Goal: Transaction & Acquisition: Download file/media

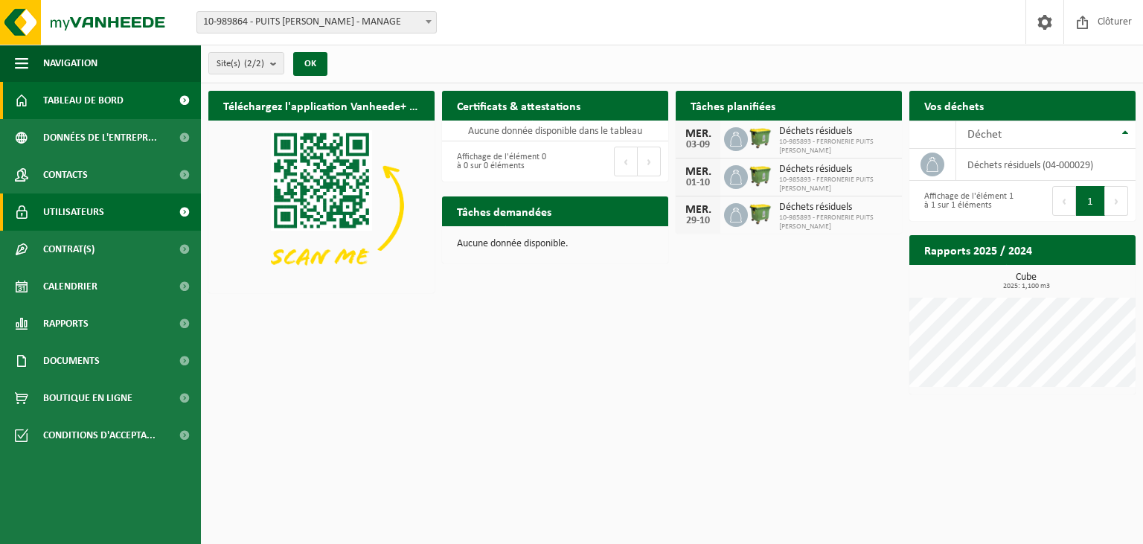
click at [62, 219] on span "Utilisateurs" at bounding box center [73, 212] width 61 height 37
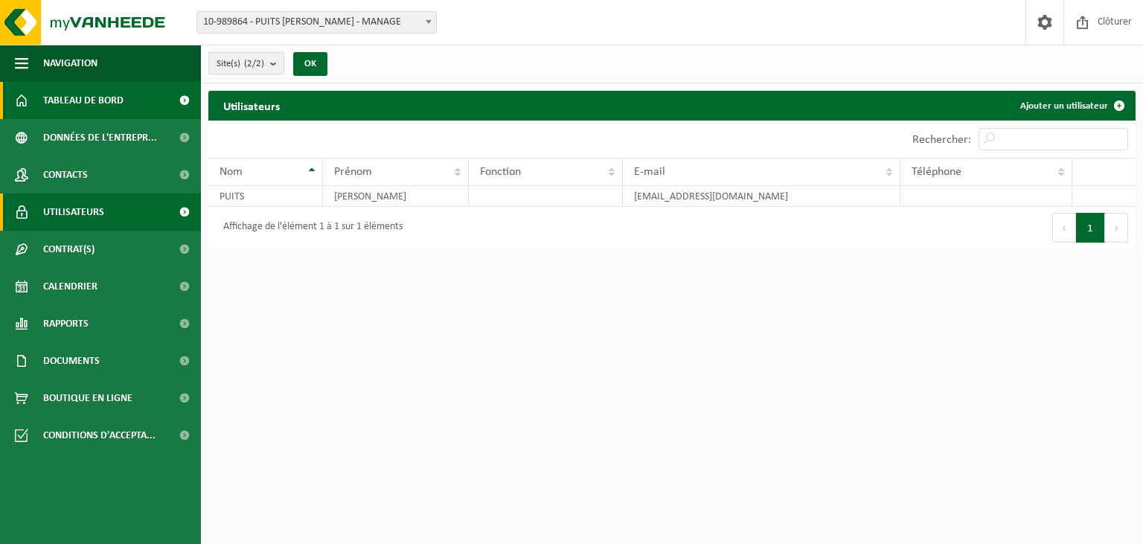
click at [86, 107] on span "Tableau de bord" at bounding box center [83, 100] width 80 height 37
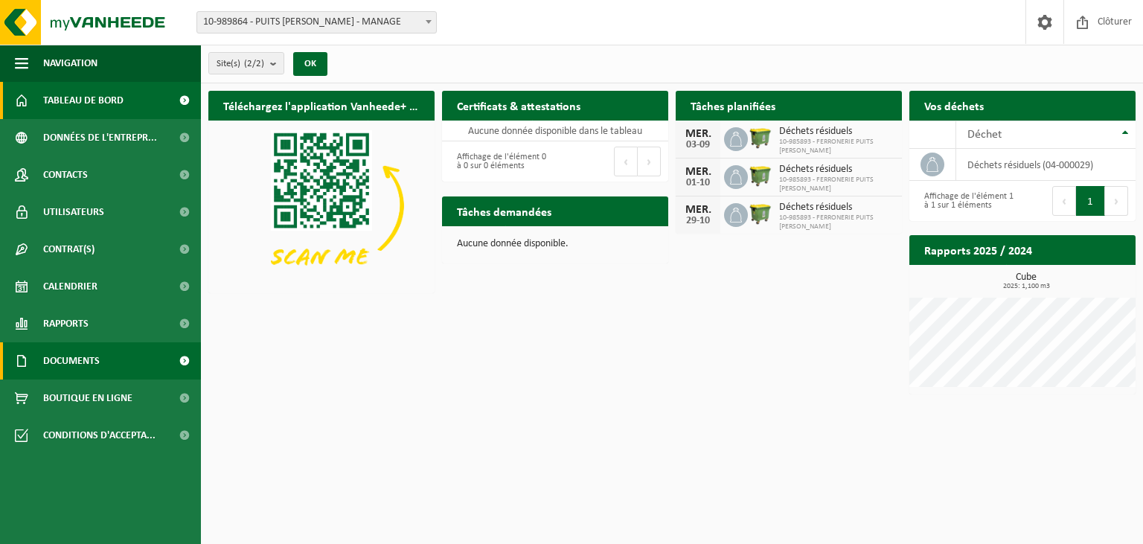
click at [92, 366] on span "Documents" at bounding box center [71, 360] width 57 height 37
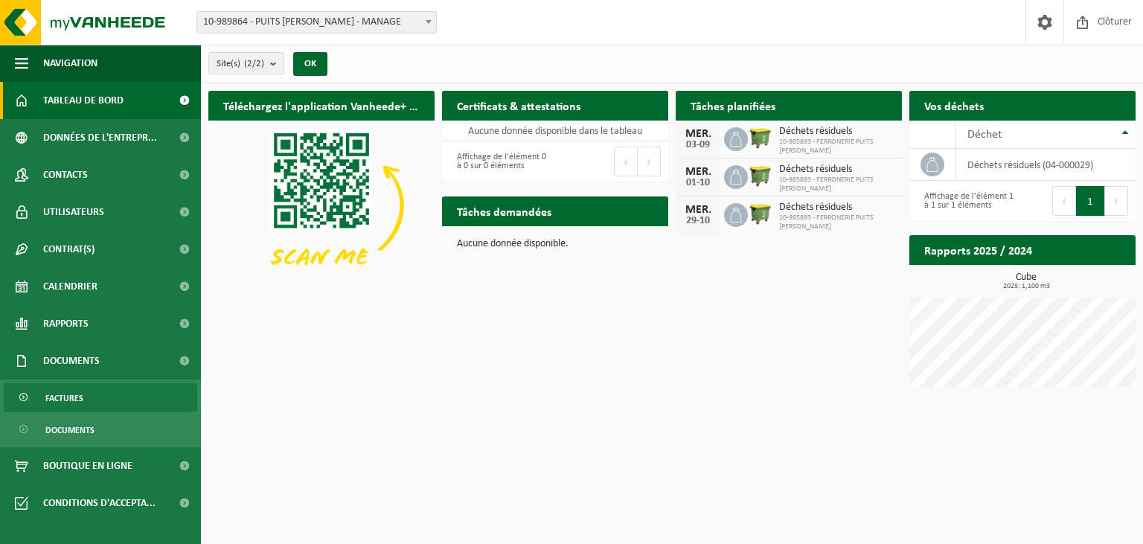
click at [112, 394] on link "Factures" at bounding box center [101, 397] width 194 height 28
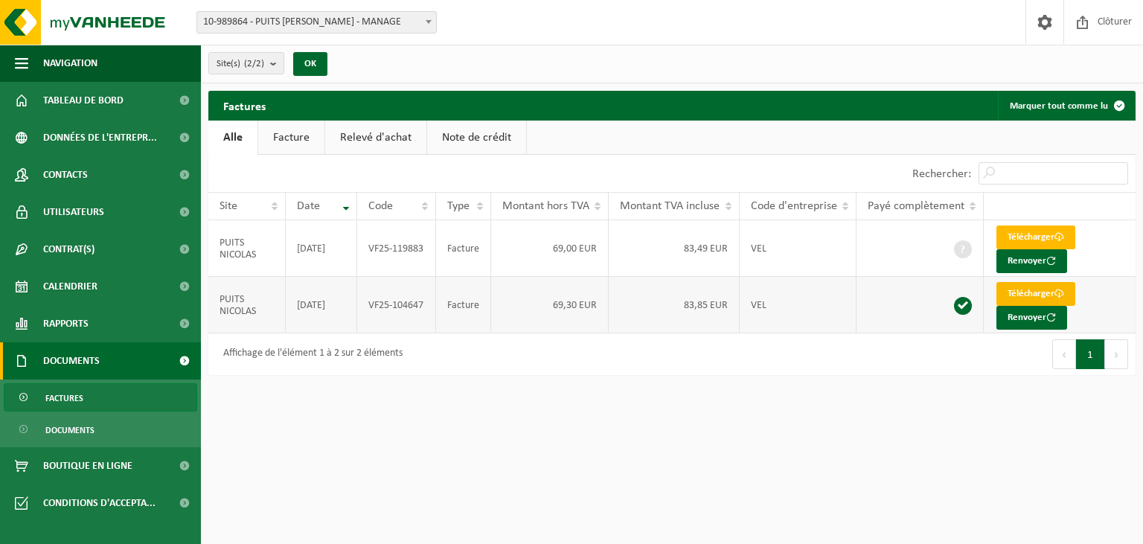
click at [1024, 295] on link "Télécharger" at bounding box center [1036, 294] width 79 height 24
click at [1021, 232] on link "Télécharger" at bounding box center [1036, 238] width 79 height 24
